Goal: Task Accomplishment & Management: Manage account settings

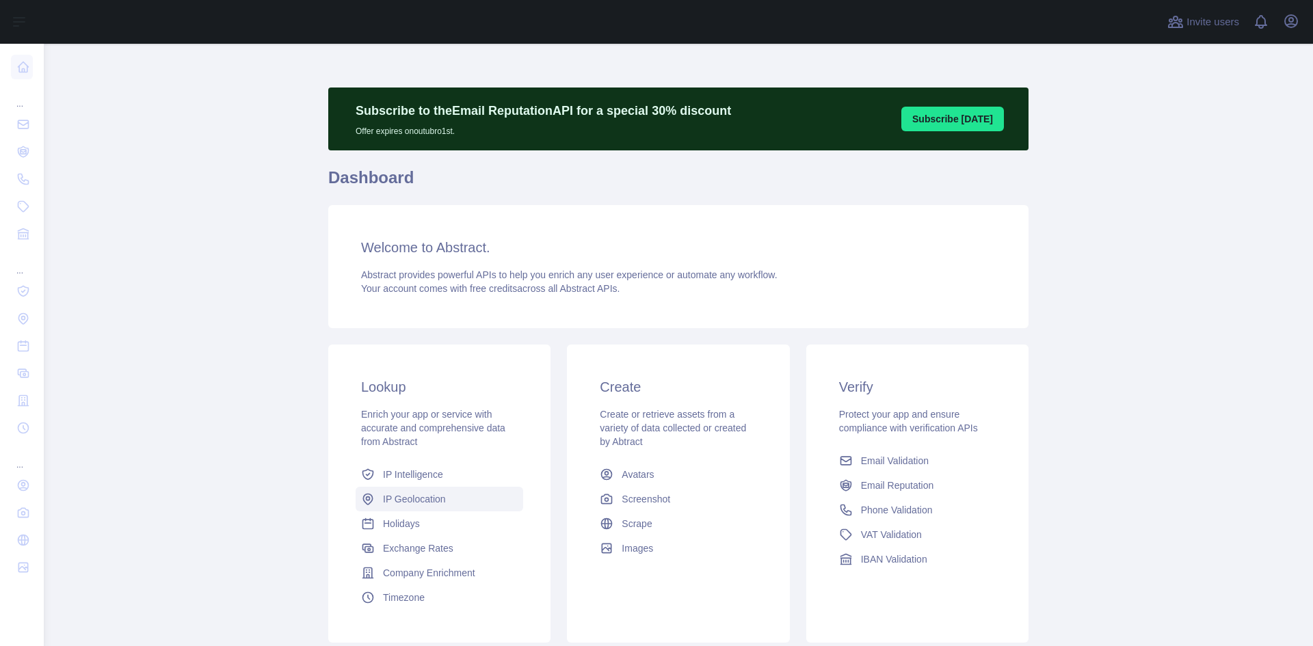
click at [452, 492] on link "IP Geolocation" at bounding box center [440, 499] width 168 height 25
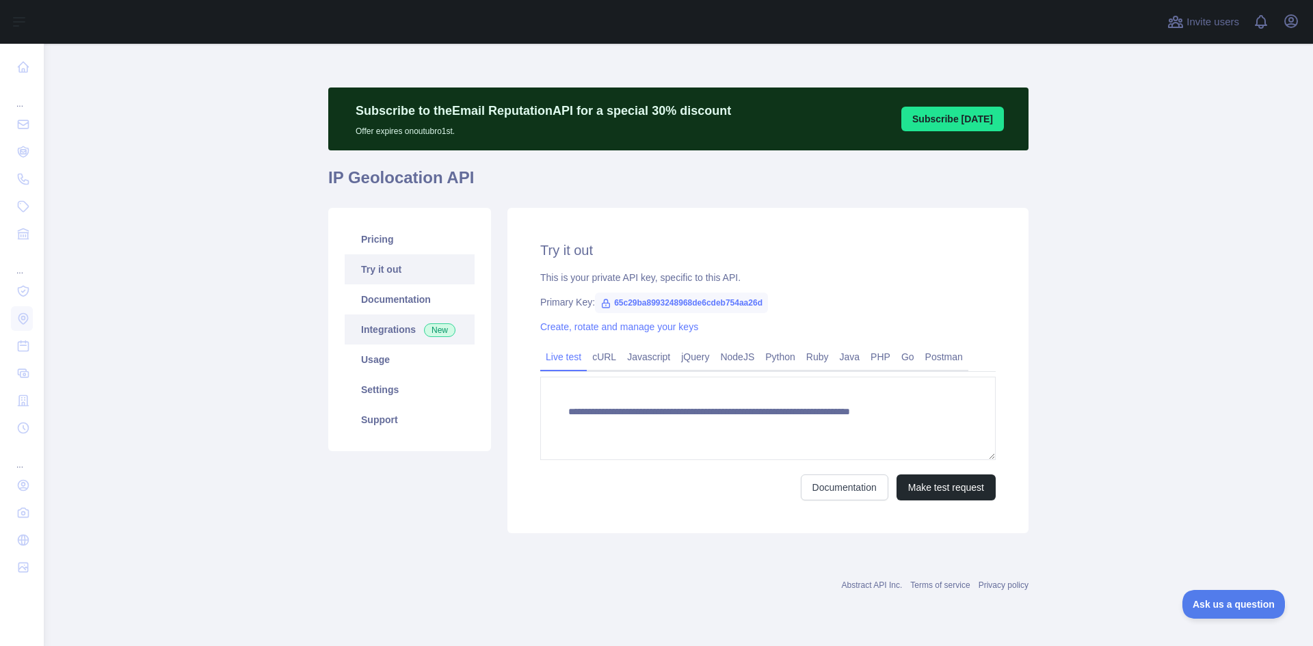
type textarea "**********"
click at [399, 243] on link "Pricing" at bounding box center [410, 239] width 130 height 30
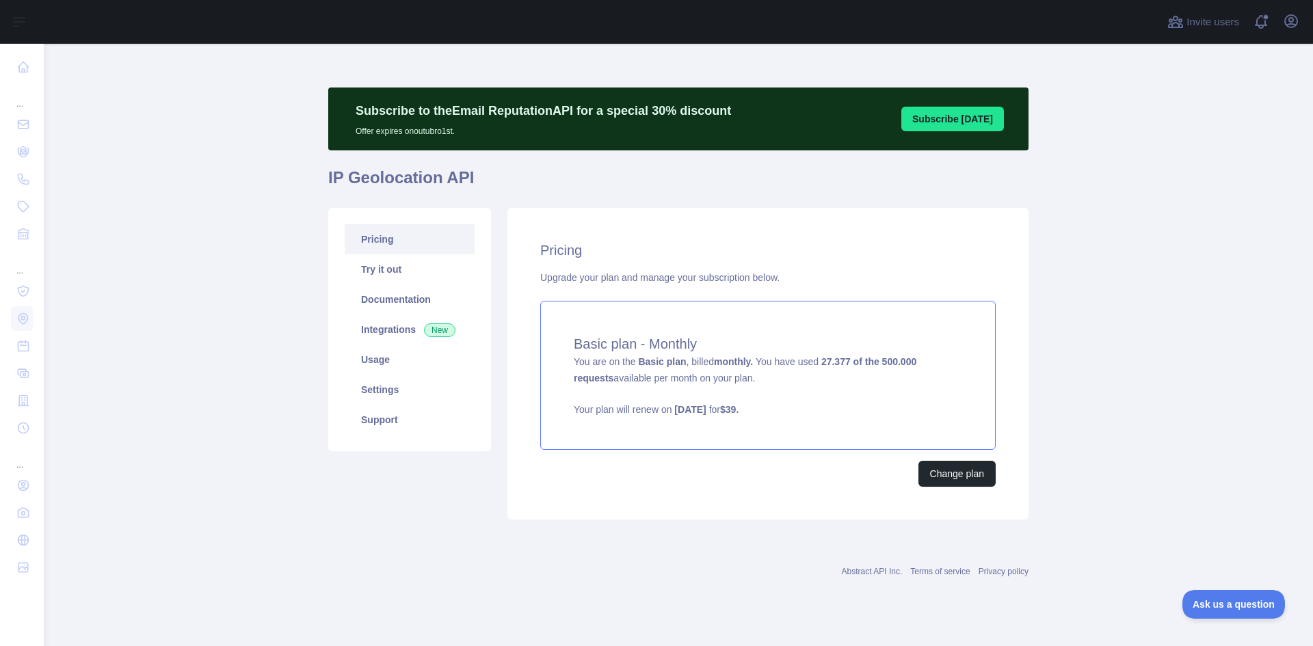
click at [737, 376] on div "Basic plan - Monthly You are on the Basic plan , billed monthly. You have used …" at bounding box center [768, 375] width 456 height 149
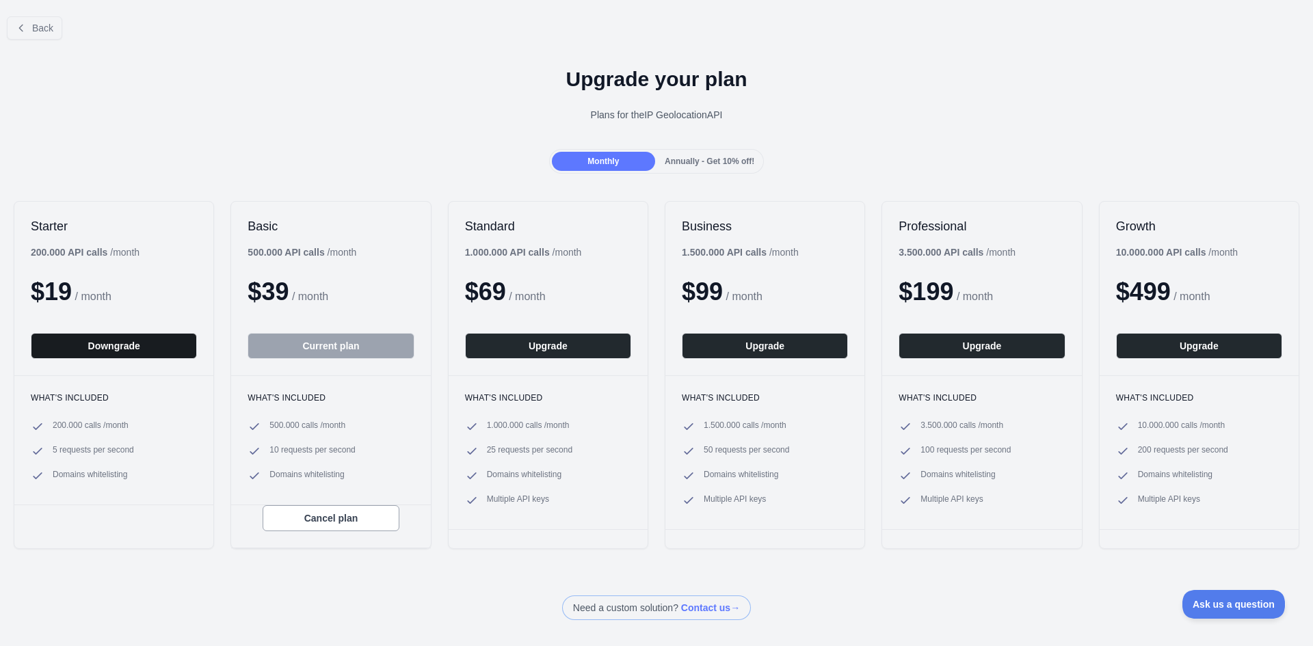
click at [152, 347] on button "Downgrade" at bounding box center [114, 346] width 166 height 26
click at [710, 161] on span "Annually - Get 10% off!" at bounding box center [710, 162] width 90 height 10
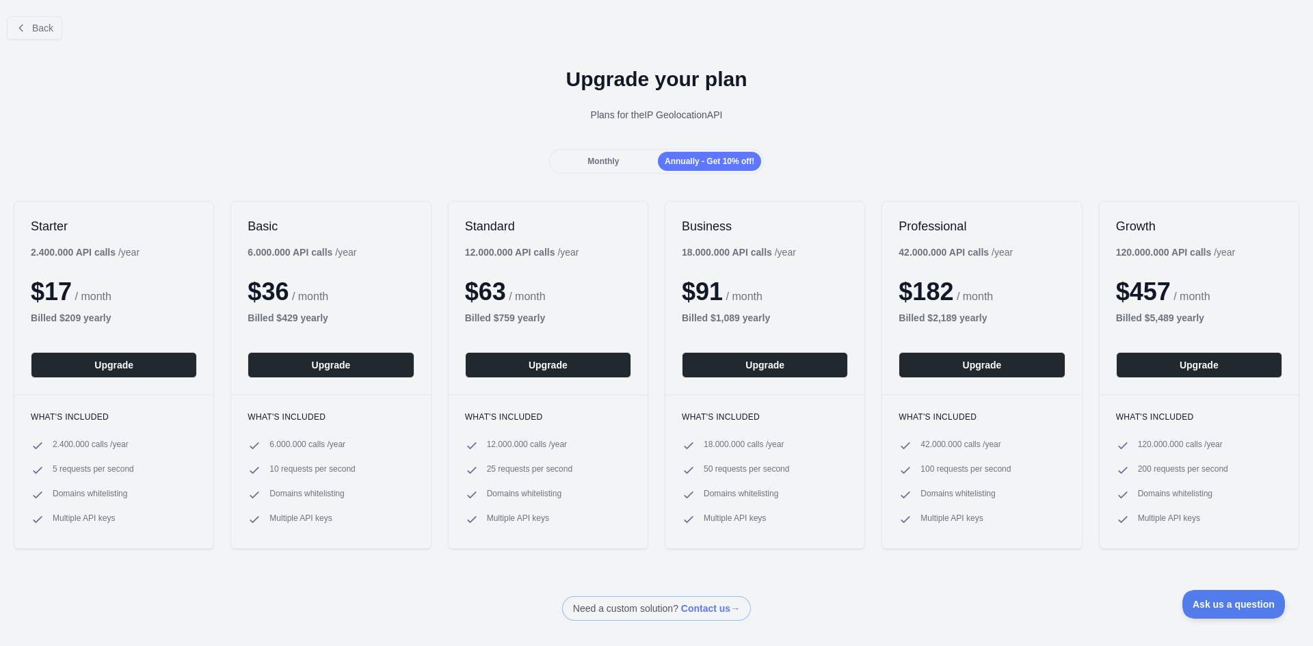
click at [618, 164] on div "Monthly" at bounding box center [603, 161] width 103 height 19
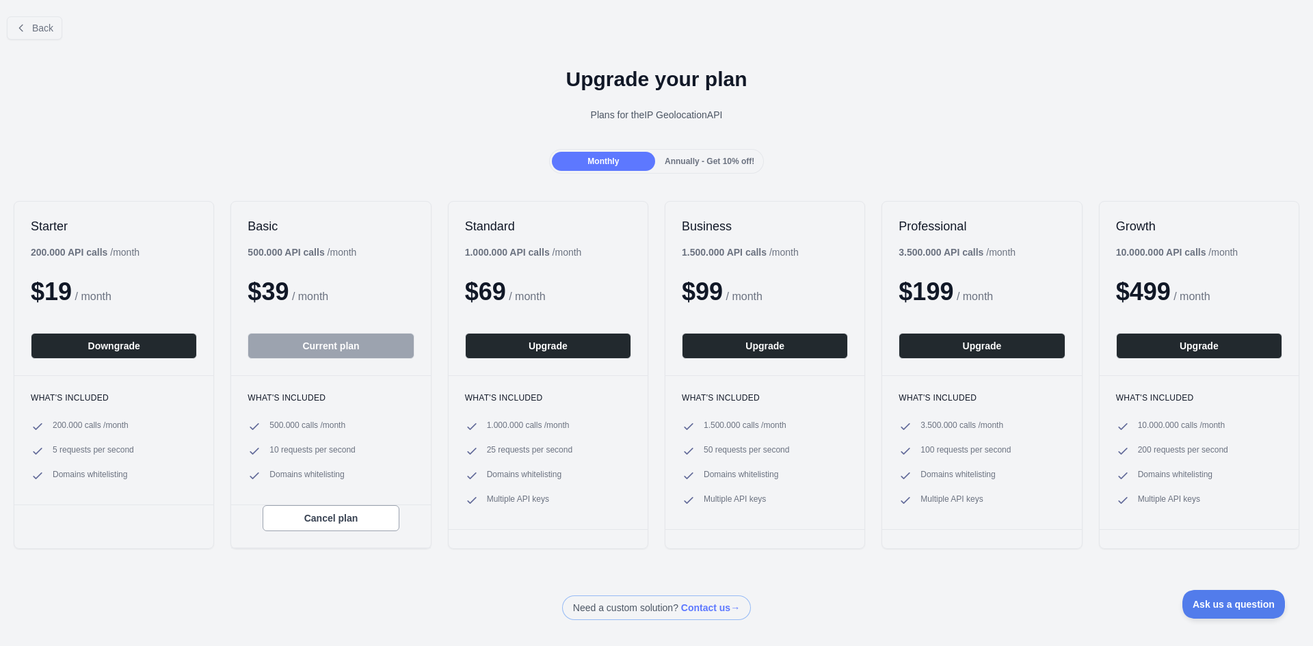
click at [122, 371] on div "Starter 200.000 API calls / month $ 19 / month Downgrade" at bounding box center [113, 289] width 199 height 174
click at [131, 354] on button "Downgrade" at bounding box center [114, 346] width 166 height 26
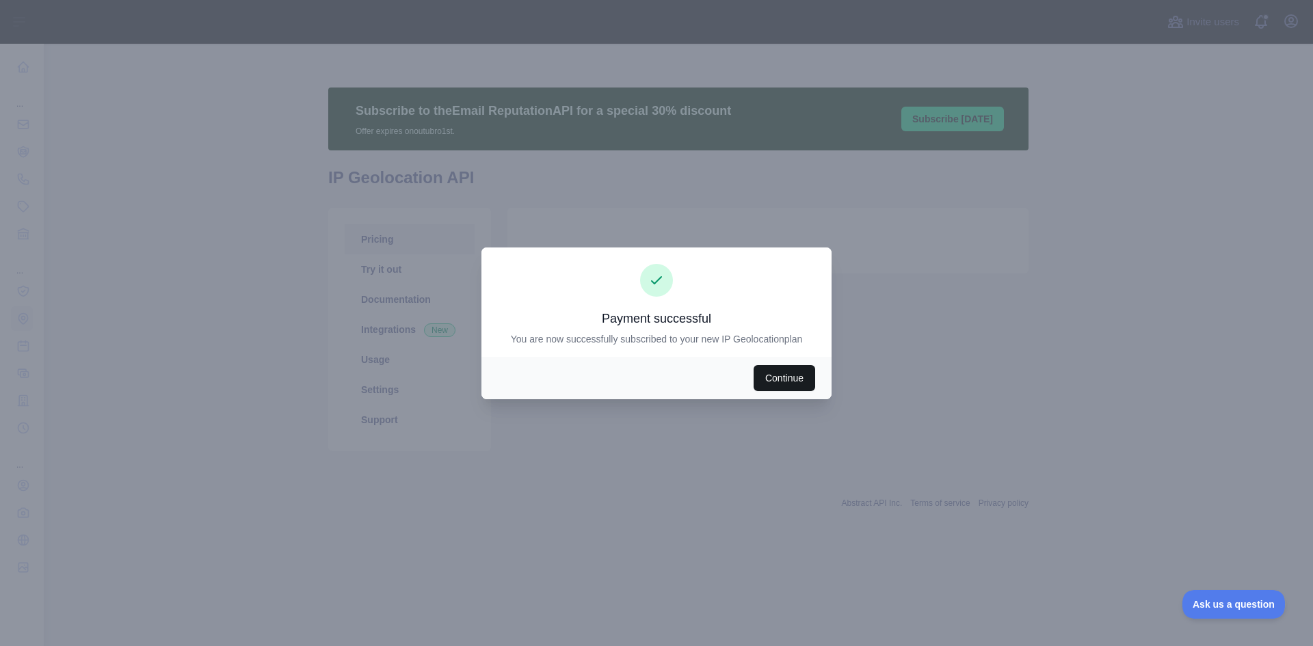
click at [776, 376] on button "Continue" at bounding box center [785, 378] width 62 height 26
